Goal: Navigation & Orientation: Find specific page/section

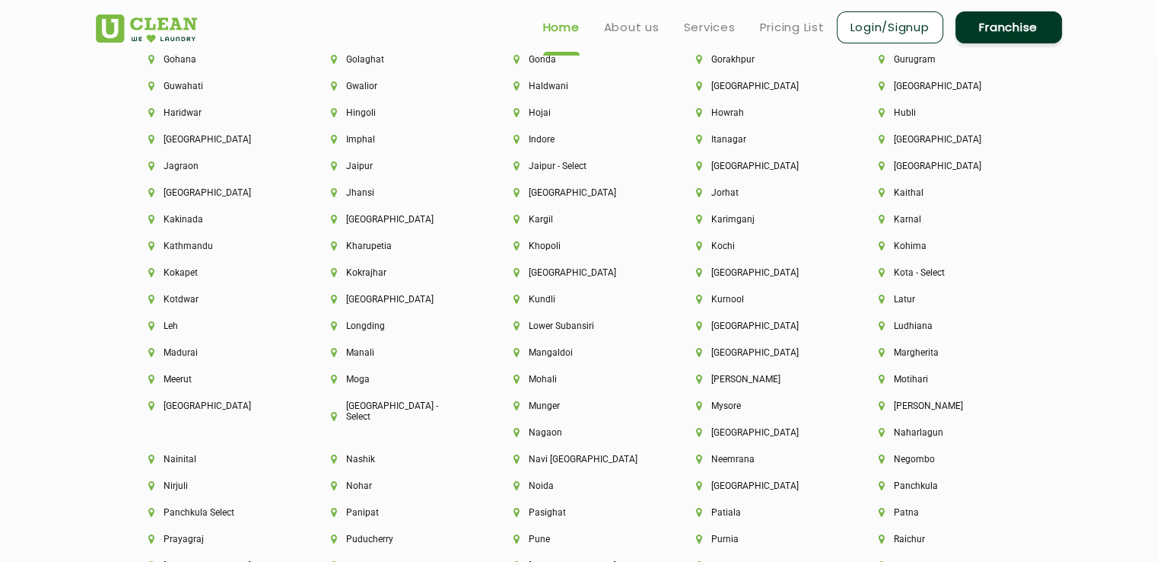
scroll to position [3805, 0]
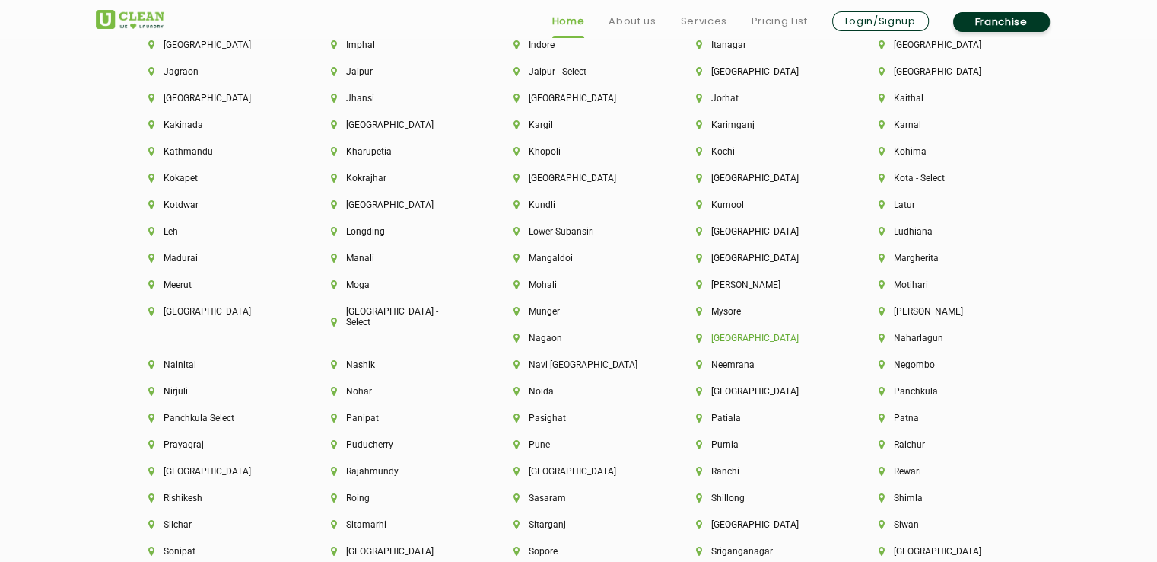
click at [696, 343] on li "[GEOGRAPHIC_DATA]" at bounding box center [761, 338] width 131 height 11
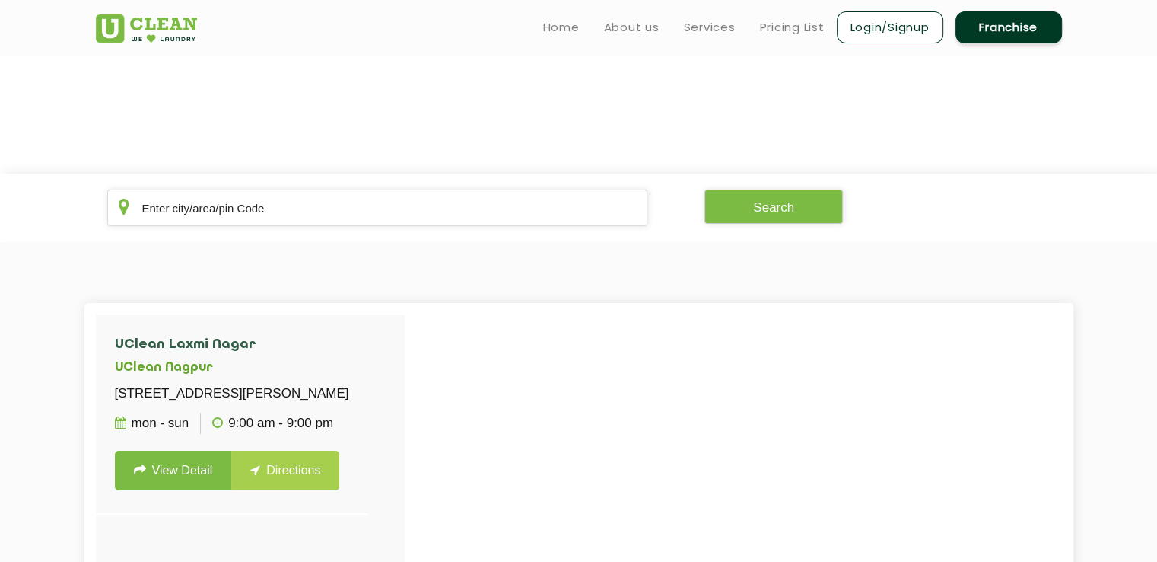
scroll to position [152, 0]
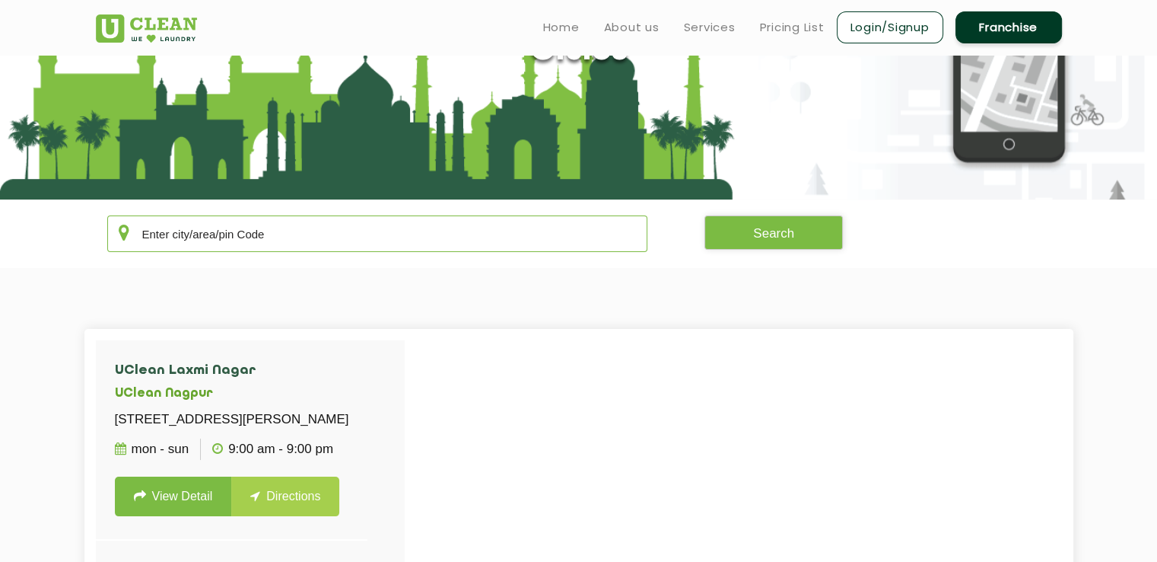
click at [380, 241] on input "text" at bounding box center [377, 233] width 541 height 37
type input "440010"
click at [775, 228] on button "Search" at bounding box center [774, 232] width 138 height 34
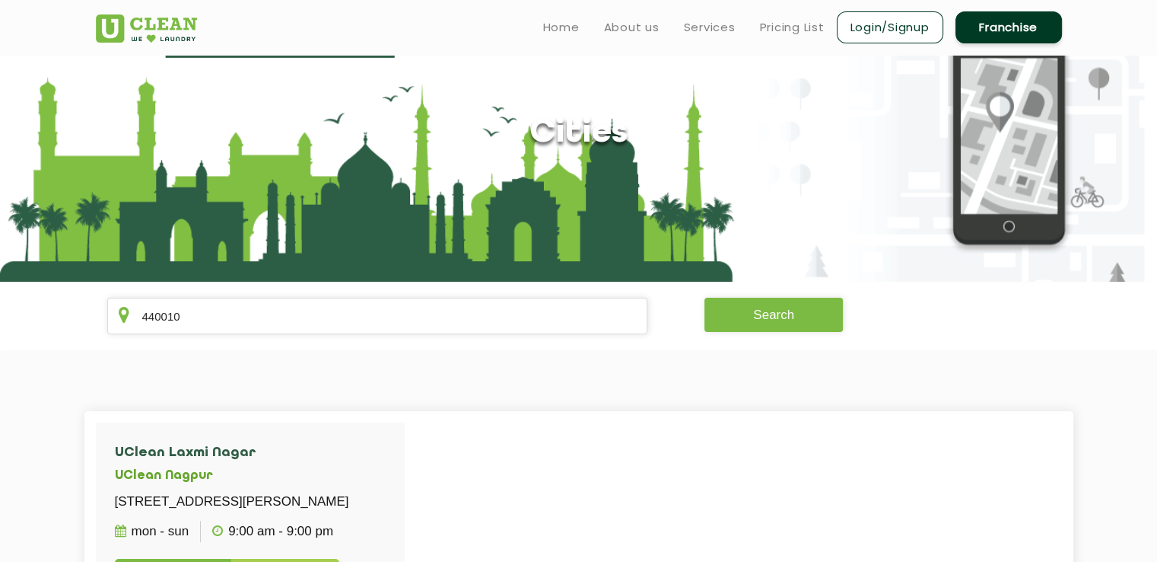
scroll to position [0, 0]
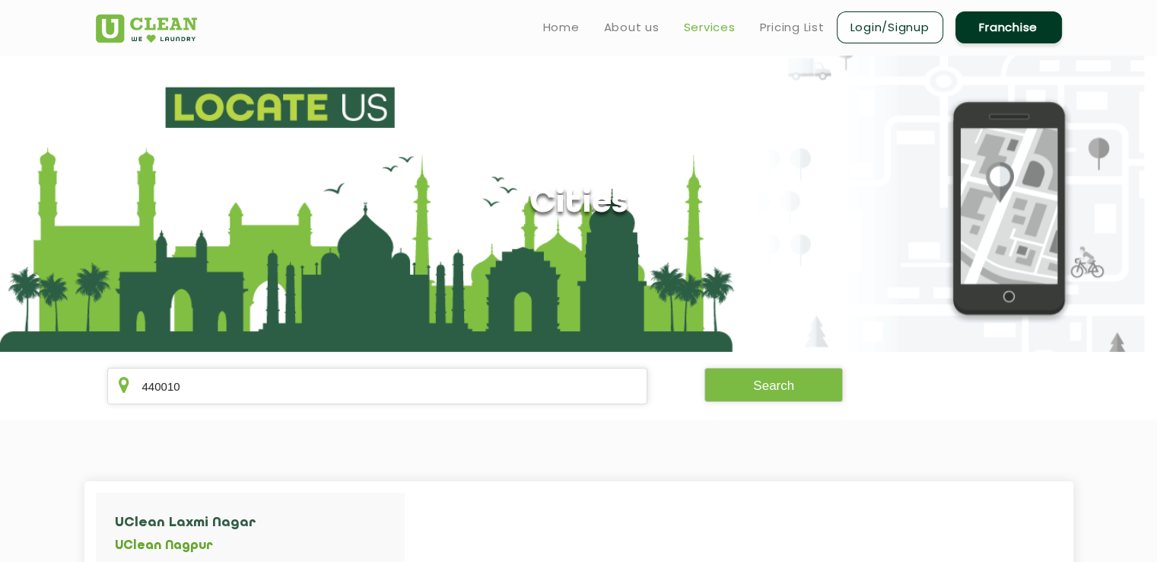
click at [708, 30] on link "Services" at bounding box center [710, 27] width 52 height 18
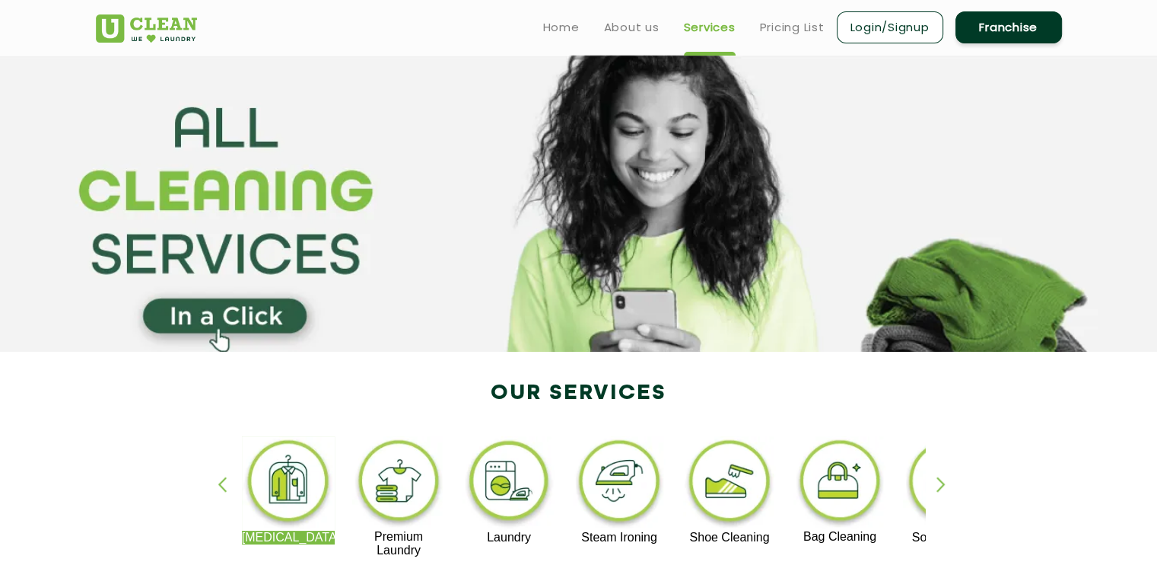
click at [1021, 25] on link "Franchise" at bounding box center [1009, 27] width 107 height 32
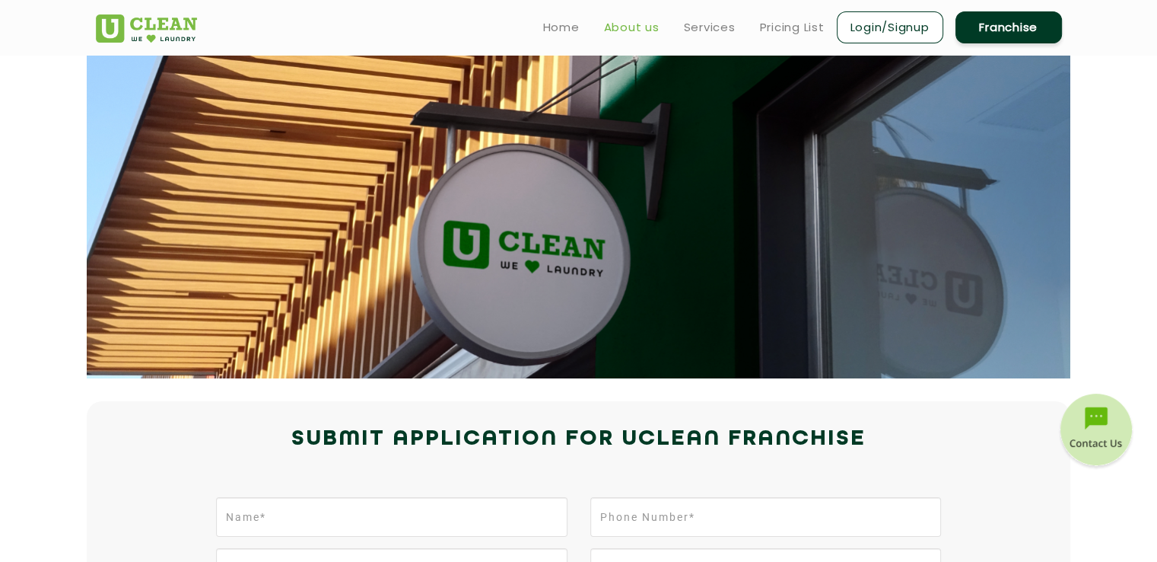
click at [626, 33] on link "About us" at bounding box center [632, 27] width 56 height 18
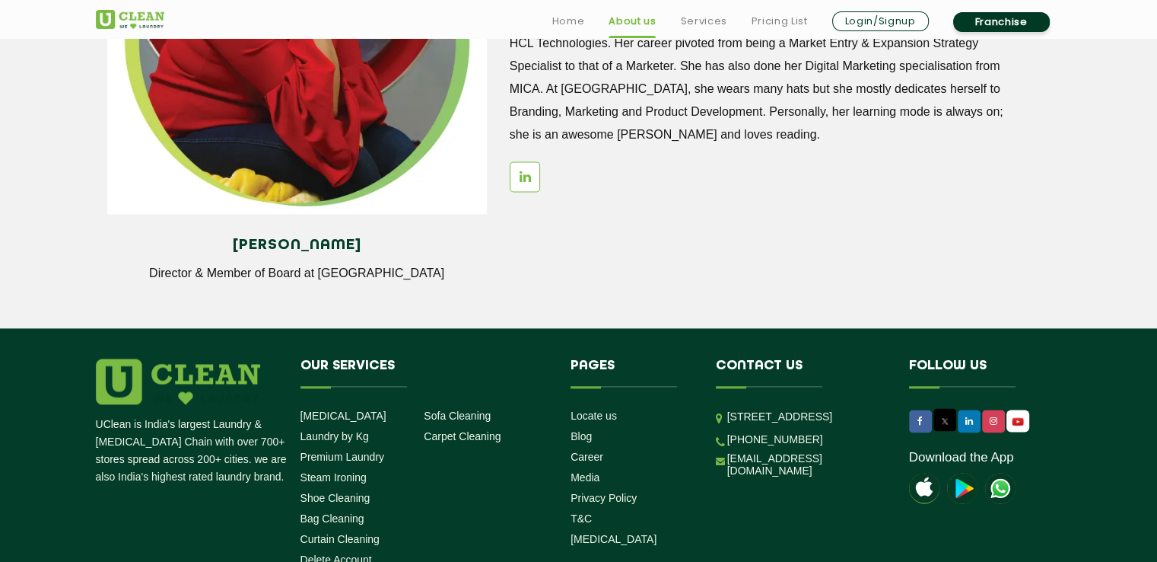
scroll to position [1826, 0]
